Goal: Transaction & Acquisition: Obtain resource

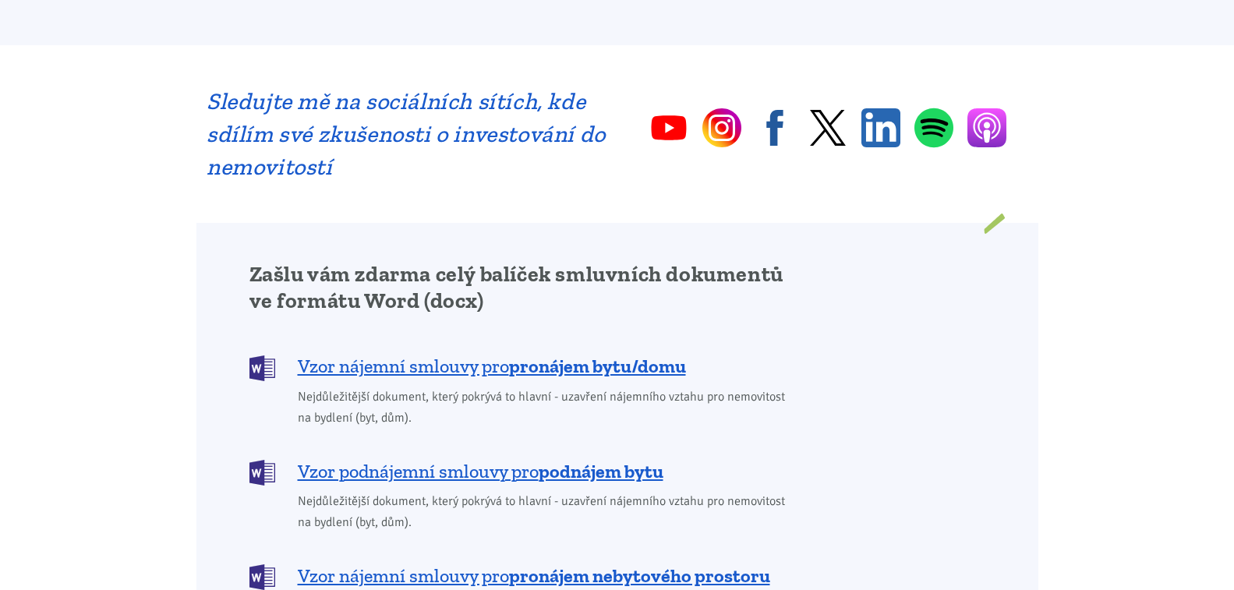
scroll to position [1091, 0]
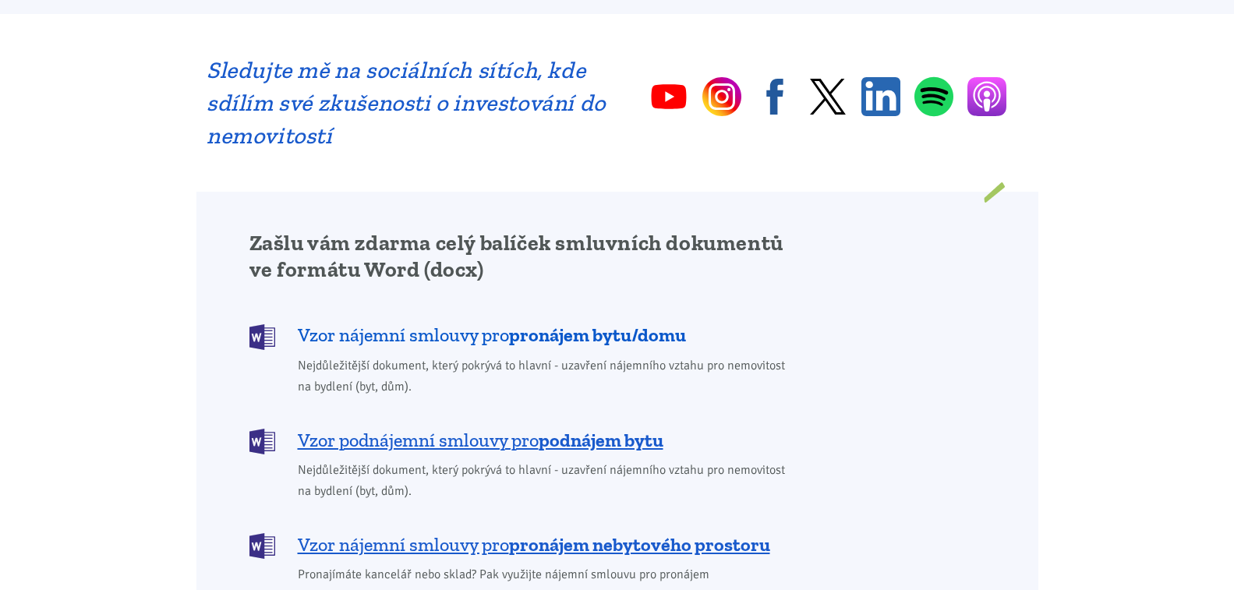
click at [449, 323] on span "Vzor nájemní smlouvy pro pronájem bytu/domu" at bounding box center [492, 335] width 388 height 25
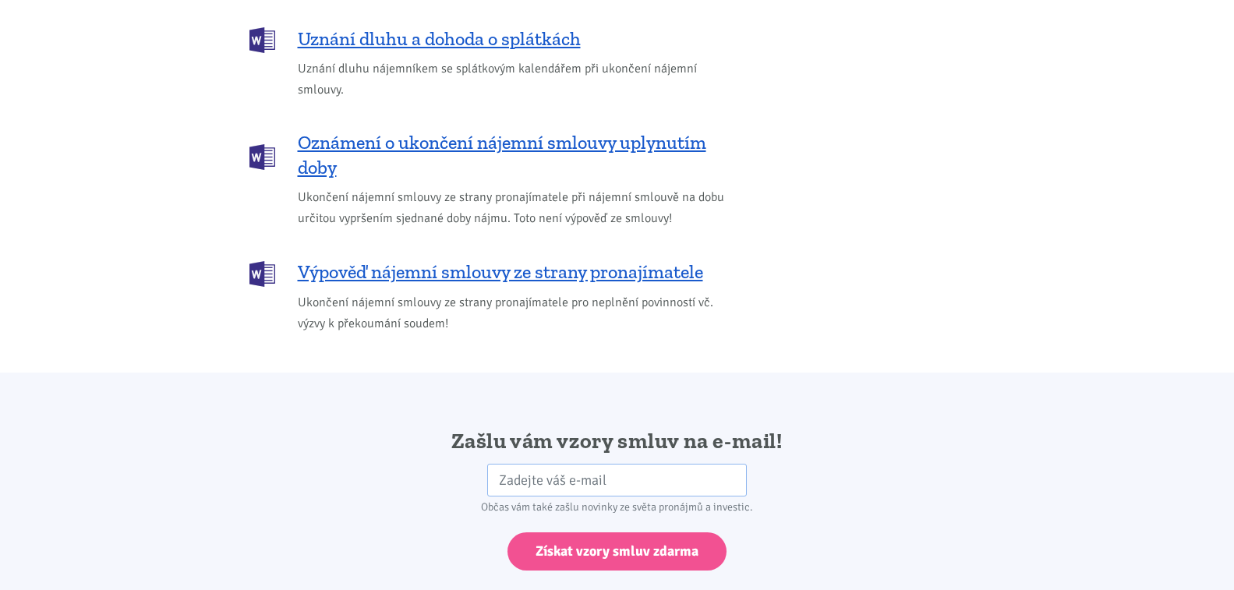
scroll to position [2604, 0]
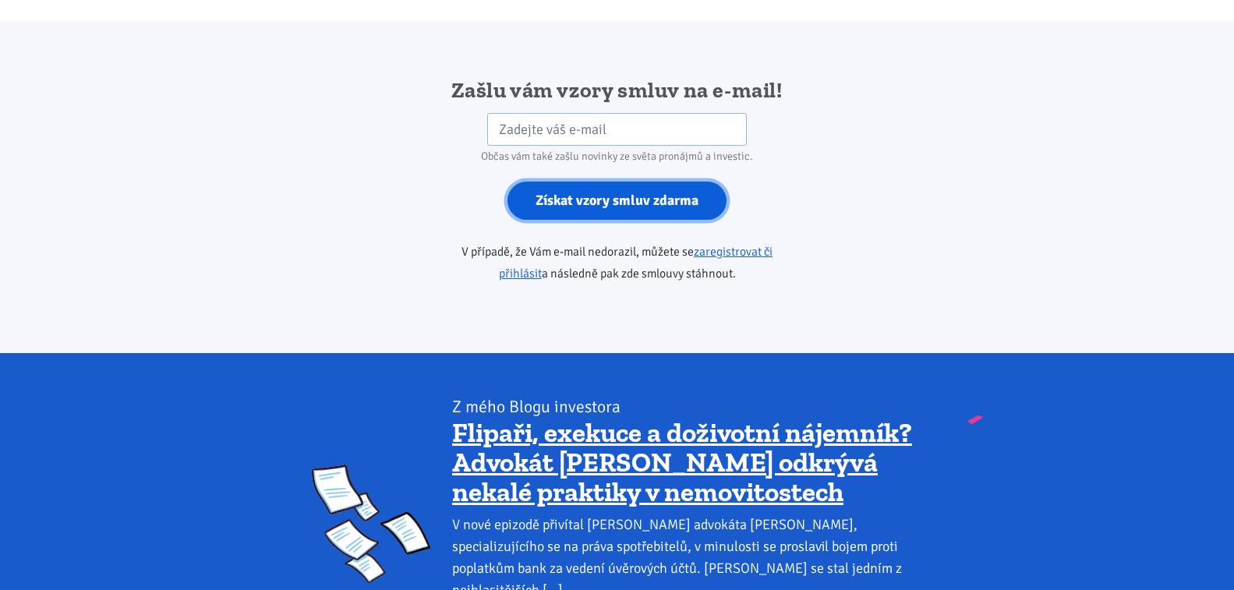
click at [604, 183] on input "Získat vzory smluv zdarma" at bounding box center [617, 201] width 219 height 38
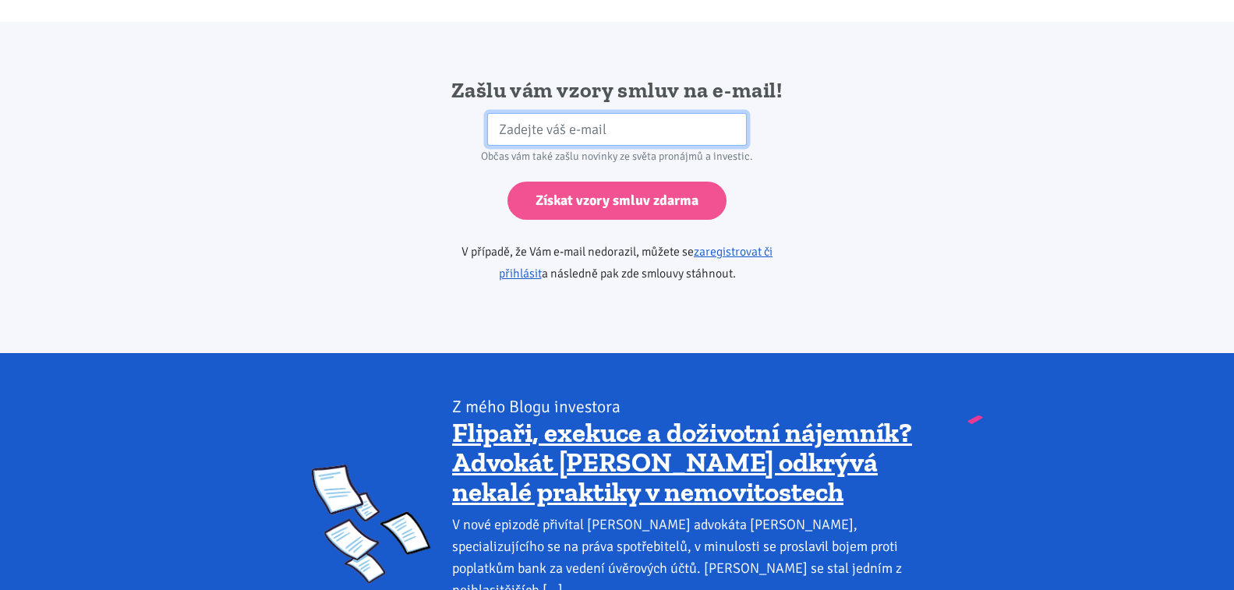
click at [579, 113] on input "email" at bounding box center [617, 130] width 260 height 34
type input "[PERSON_NAME][EMAIL_ADDRESS][MEDICAL_DATA][DOMAIN_NAME]"
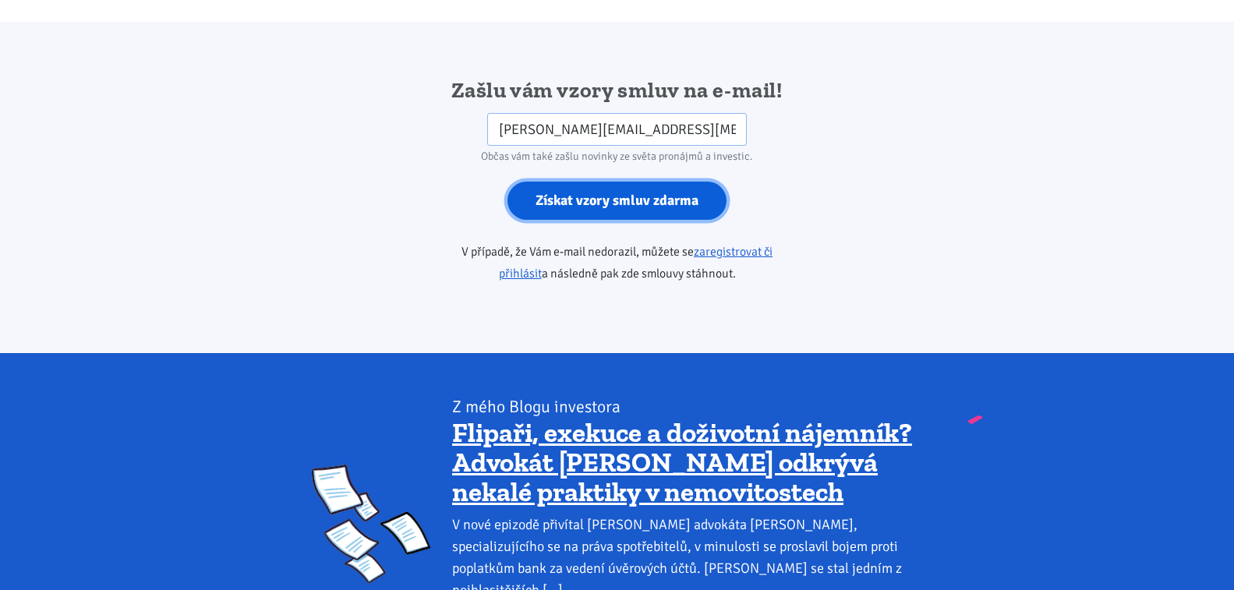
click at [601, 182] on input "Získat vzory smluv zdarma" at bounding box center [617, 201] width 219 height 38
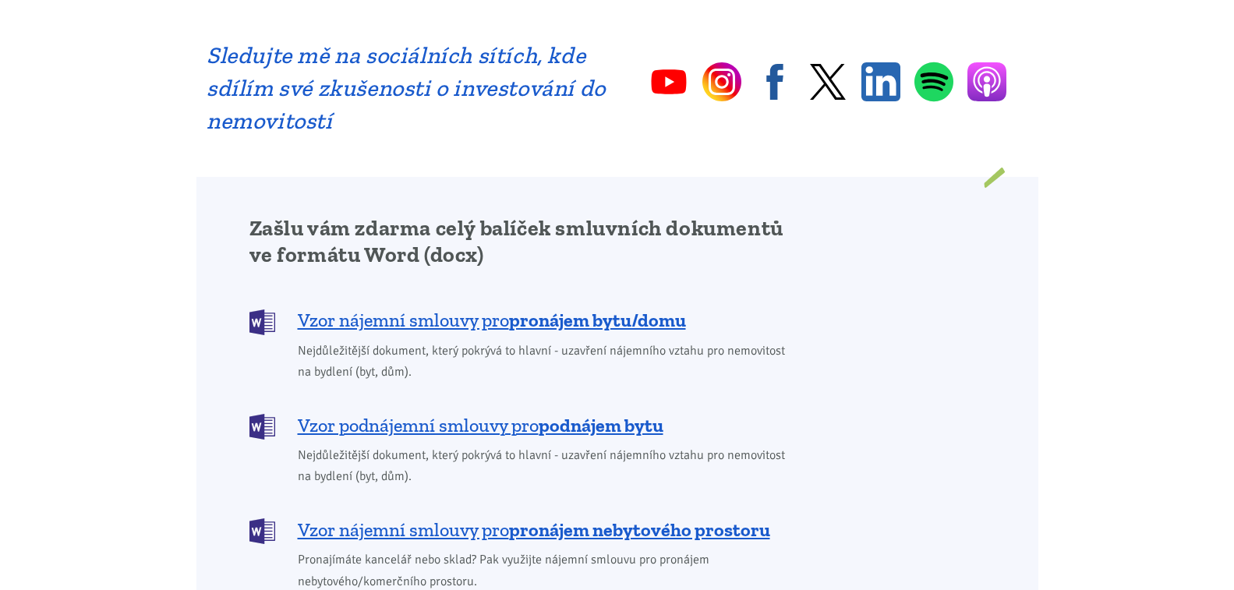
scroll to position [1091, 0]
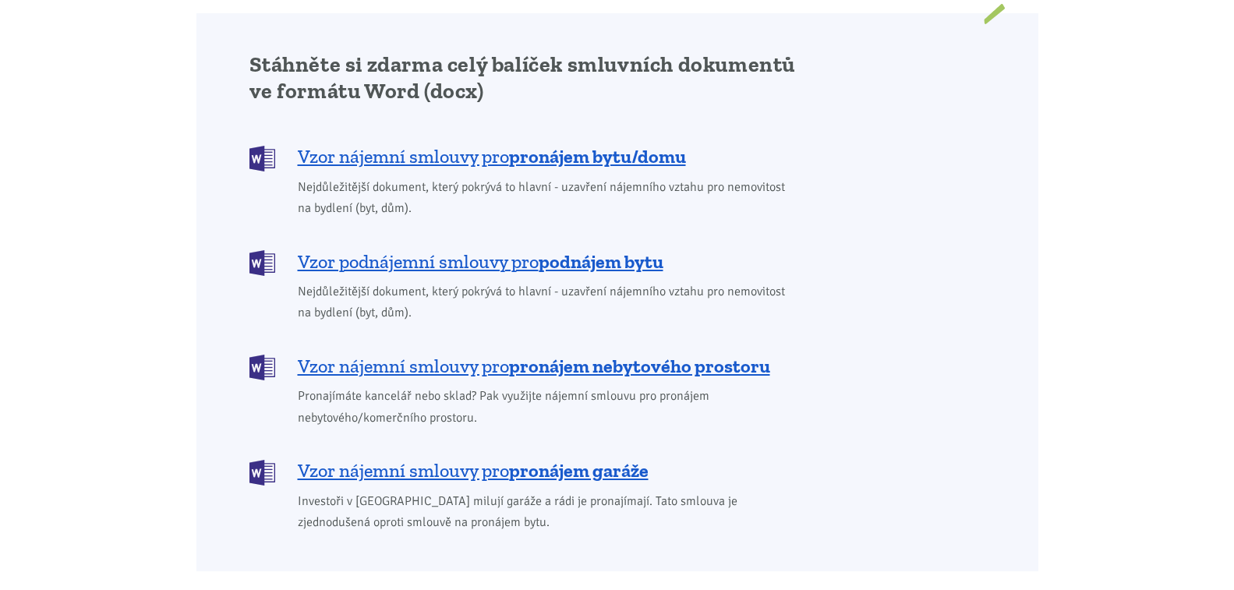
scroll to position [1325, 0]
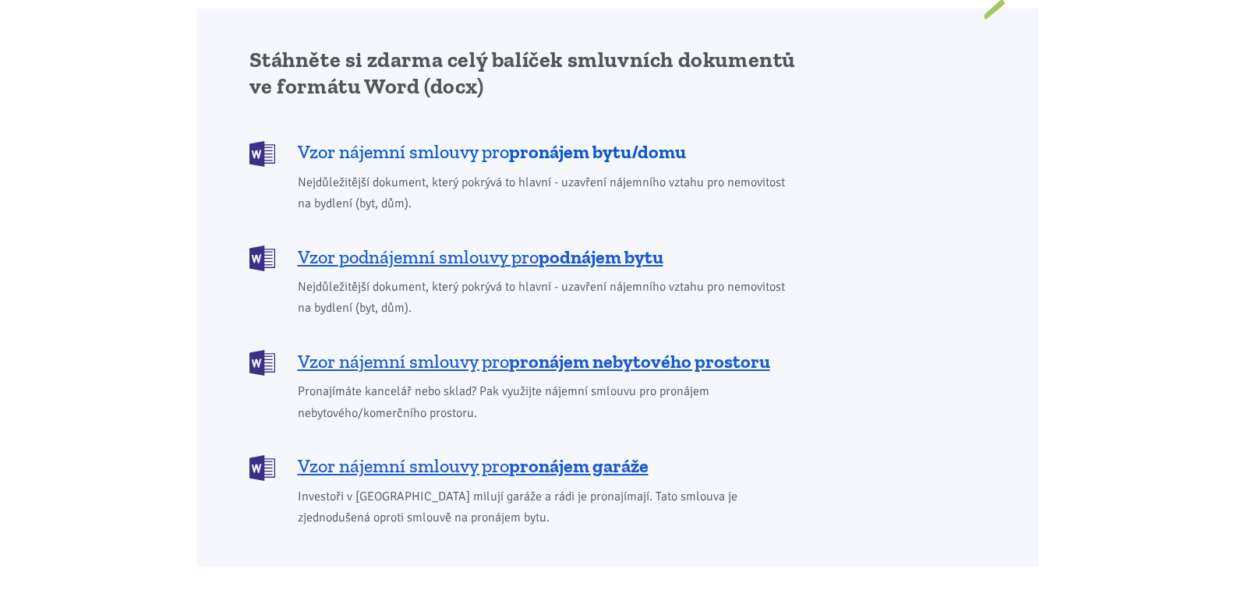
click at [511, 140] on span "Vzor nájemní smlouvy pro pronájem bytu/domu" at bounding box center [492, 152] width 388 height 25
